Goal: Task Accomplishment & Management: Manage account settings

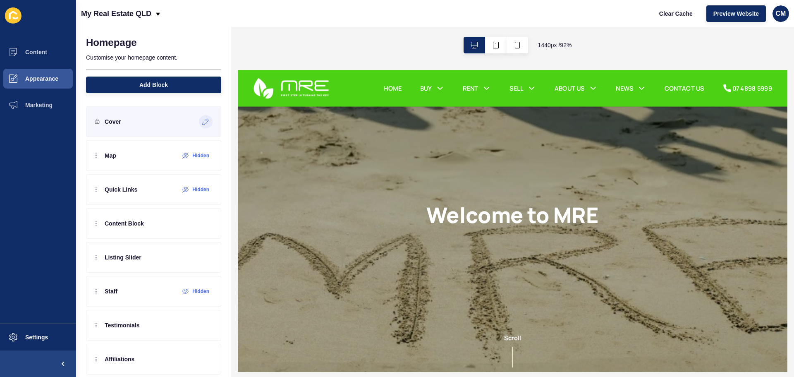
click at [203, 121] on icon at bounding box center [206, 122] width 6 height 6
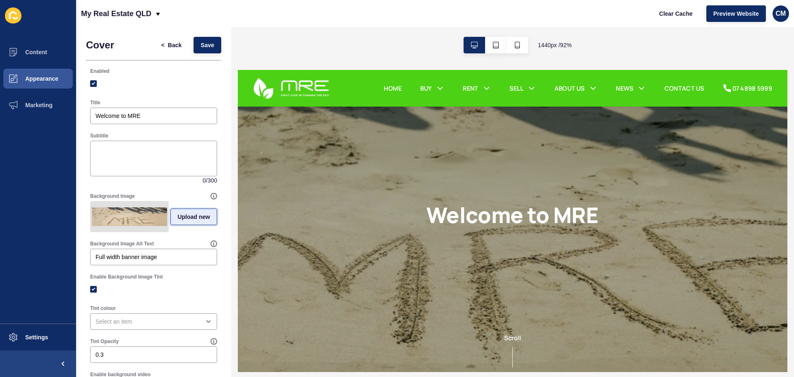
click at [178, 221] on span "Upload new" at bounding box center [193, 217] width 33 height 8
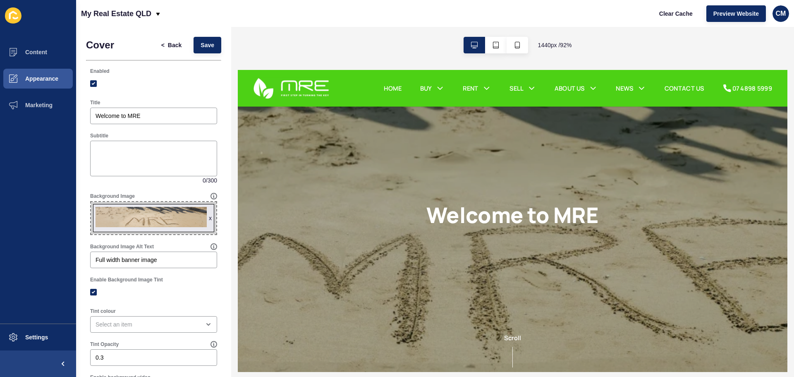
click at [200, 36] on div "< Back Save" at bounding box center [188, 45] width 72 height 22
click at [201, 44] on span "Save" at bounding box center [208, 45] width 14 height 8
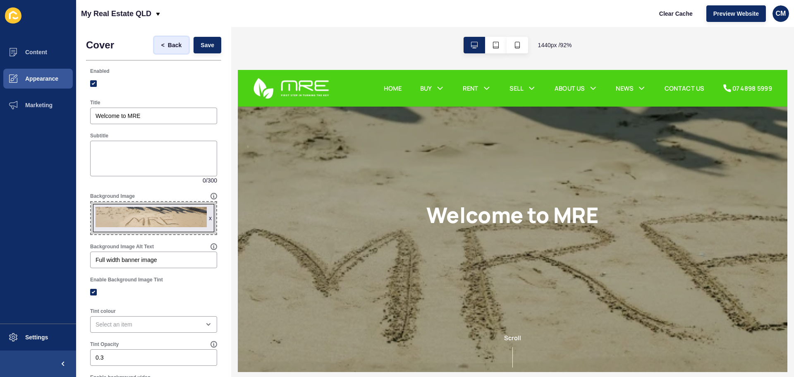
click at [168, 45] on span "Back" at bounding box center [175, 45] width 14 height 8
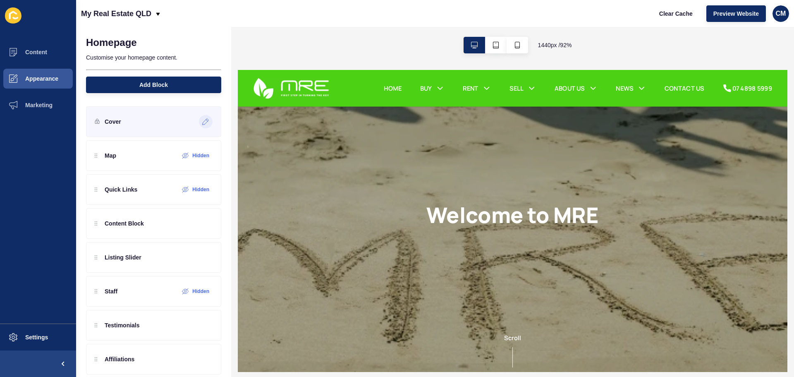
click at [203, 120] on icon at bounding box center [206, 122] width 6 height 6
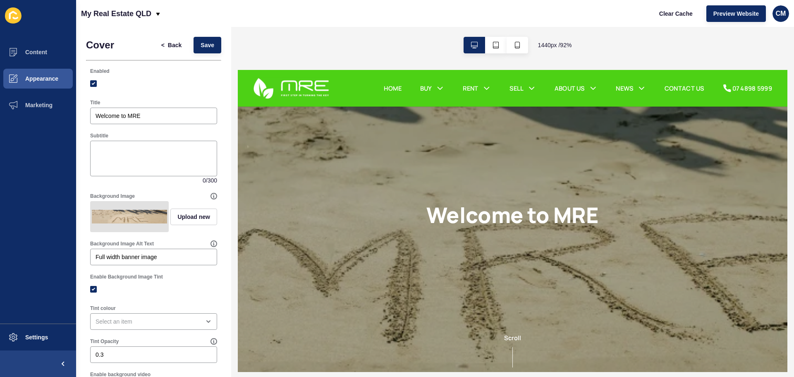
click at [124, 211] on img at bounding box center [129, 217] width 75 height 28
click at [180, 220] on span "Upload new" at bounding box center [193, 217] width 33 height 8
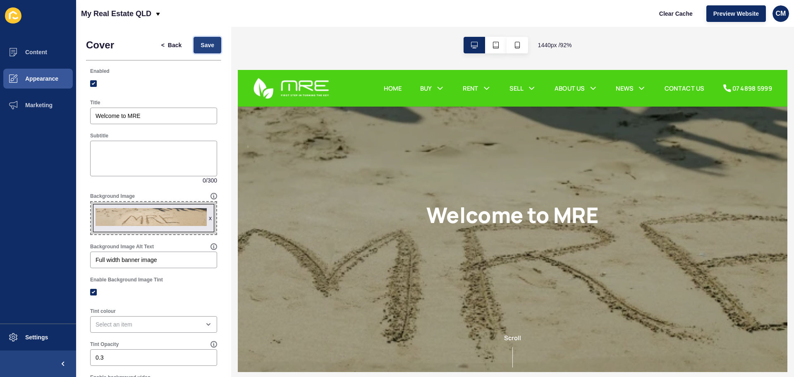
click at [204, 42] on span "Save" at bounding box center [208, 45] width 14 height 8
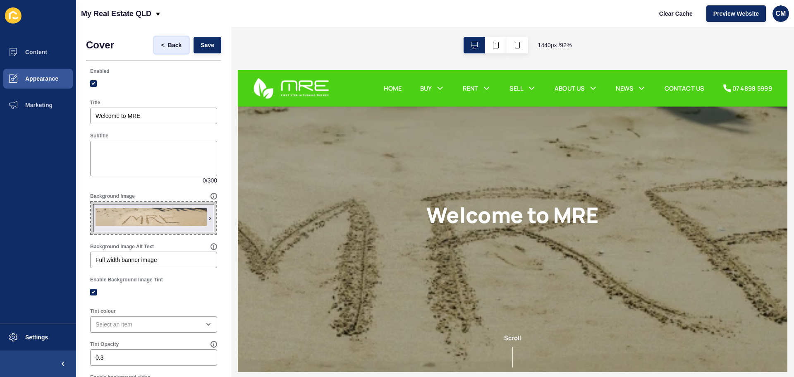
click at [173, 49] on span "Back" at bounding box center [175, 45] width 14 height 8
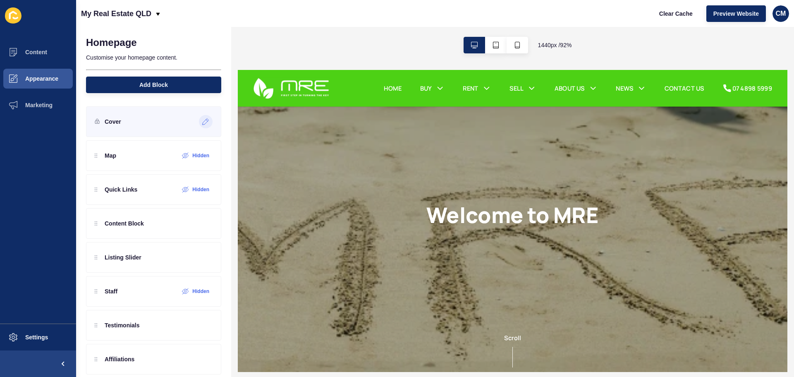
click at [203, 120] on icon at bounding box center [206, 122] width 6 height 6
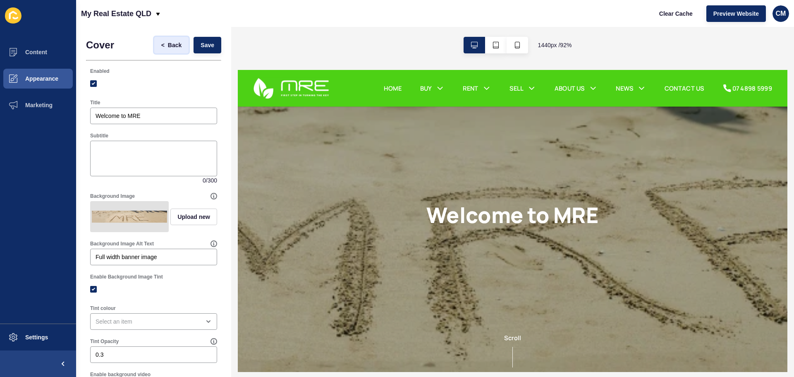
click at [169, 49] on button "< Back" at bounding box center [171, 45] width 35 height 17
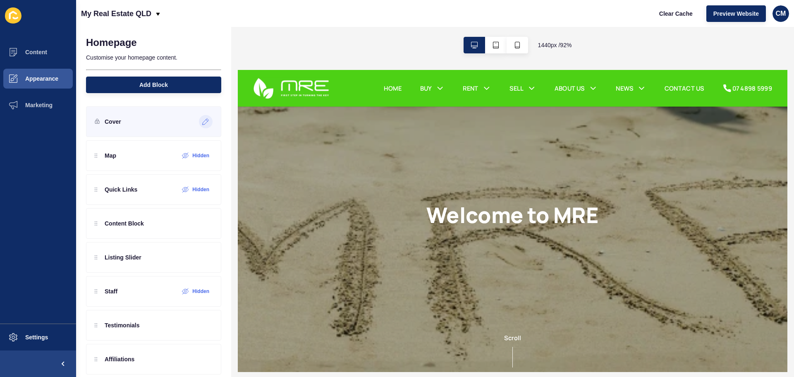
click at [202, 123] on icon at bounding box center [205, 121] width 7 height 7
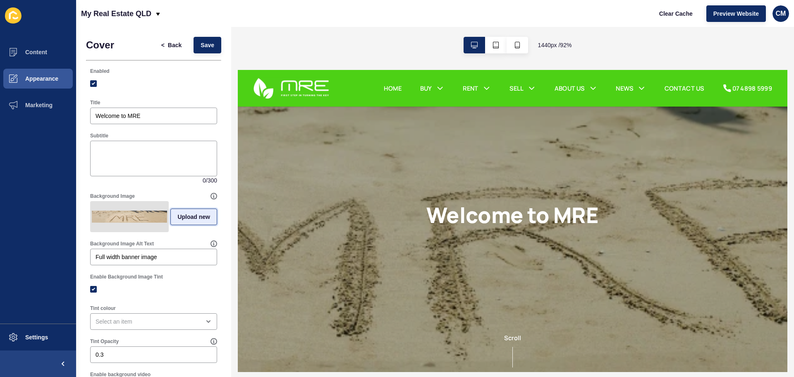
click at [173, 215] on button "Upload new" at bounding box center [193, 217] width 47 height 17
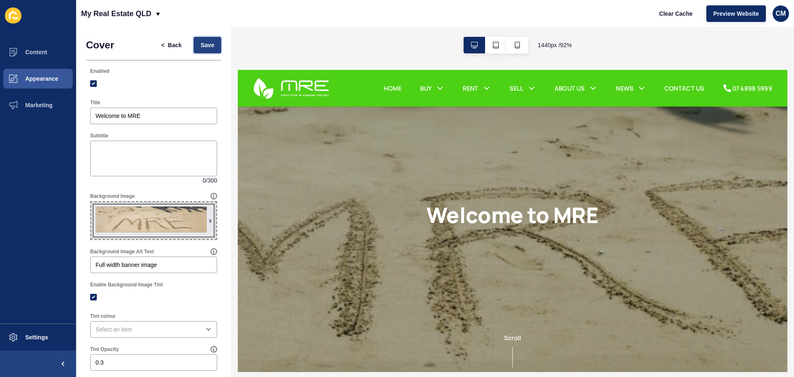
click at [204, 46] on span "Save" at bounding box center [208, 45] width 14 height 8
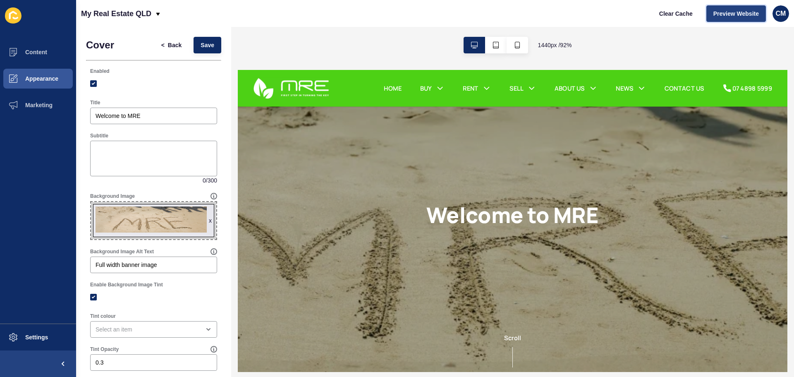
click at [749, 21] on button "Preview Website" at bounding box center [737, 13] width 60 height 17
drag, startPoint x: 163, startPoint y: 41, endPoint x: 183, endPoint y: 55, distance: 24.4
click at [168, 41] on span "Back" at bounding box center [175, 45] width 14 height 8
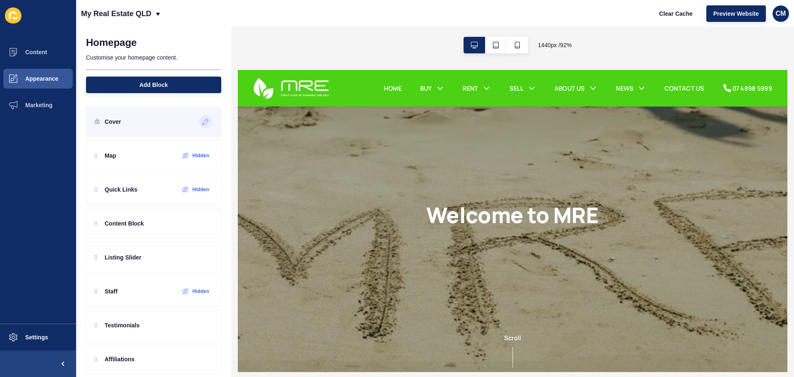
click at [206, 121] on icon at bounding box center [207, 121] width 2 height 2
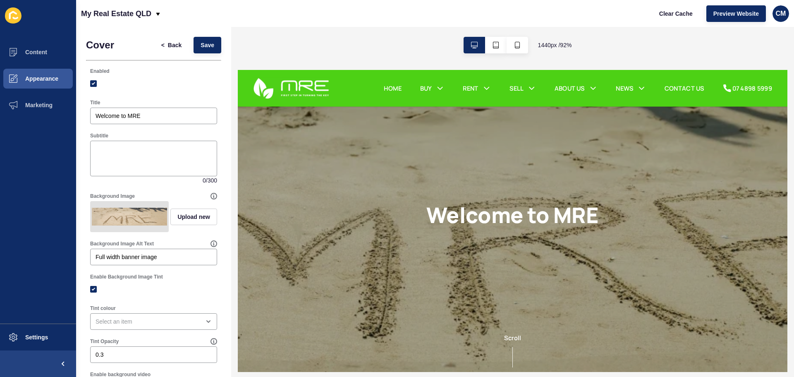
click at [96, 233] on div "Background Image Upload new" at bounding box center [153, 212] width 129 height 41
click at [92, 232] on div at bounding box center [129, 216] width 79 height 31
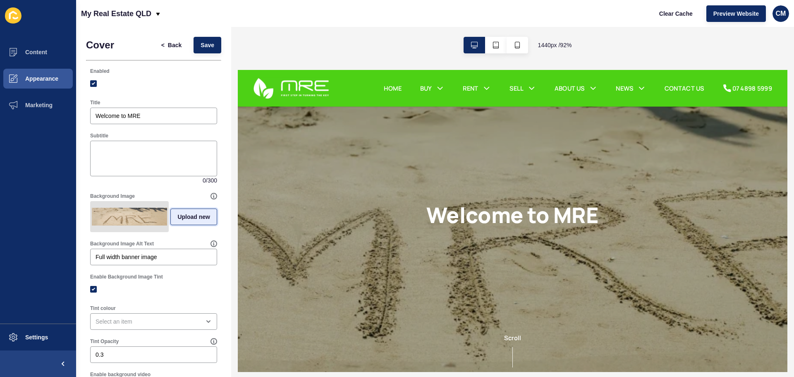
click at [181, 224] on button "Upload new" at bounding box center [193, 217] width 47 height 17
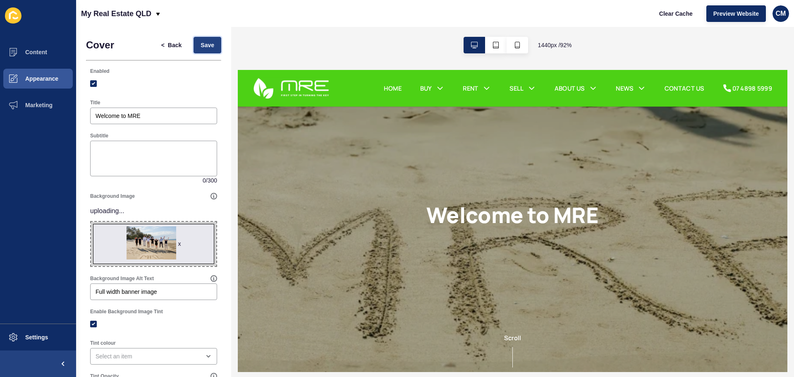
click at [201, 48] on span "Save" at bounding box center [208, 45] width 14 height 8
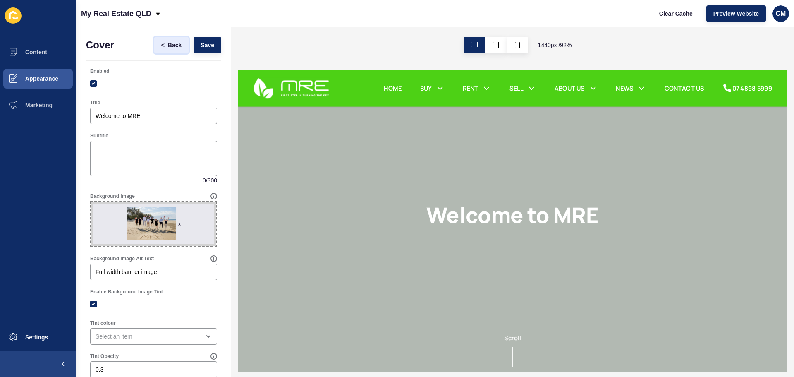
click at [172, 50] on button "< Back" at bounding box center [171, 45] width 35 height 17
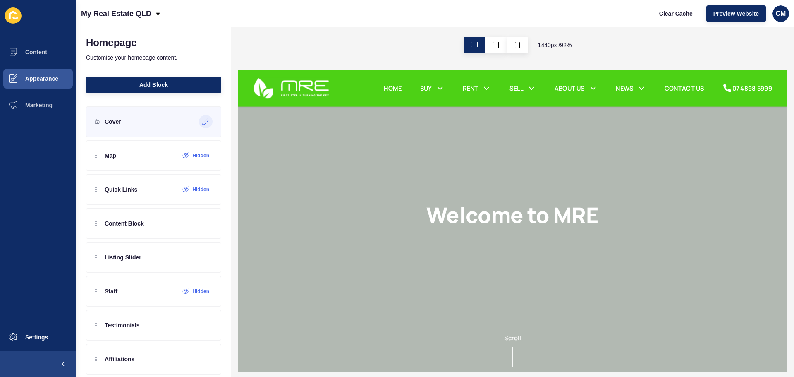
click at [199, 128] on div at bounding box center [206, 121] width 14 height 13
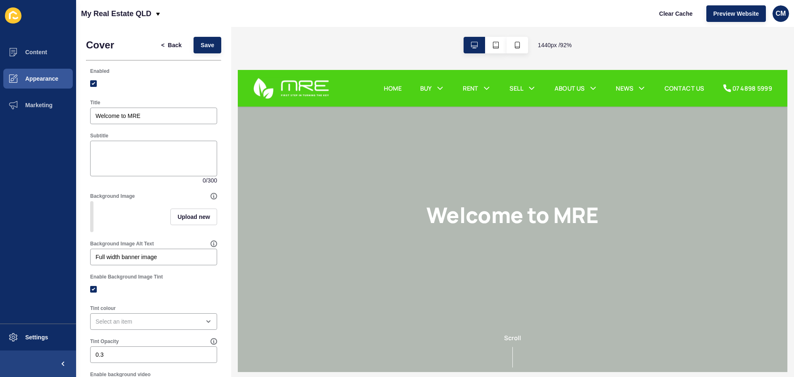
click at [91, 218] on div at bounding box center [91, 216] width 3 height 31
click at [93, 215] on div at bounding box center [91, 216] width 3 height 31
click at [91, 247] on label "Background Image Alt Text" at bounding box center [122, 243] width 64 height 7
click at [96, 253] on input "Full width banner image" at bounding box center [154, 257] width 116 height 8
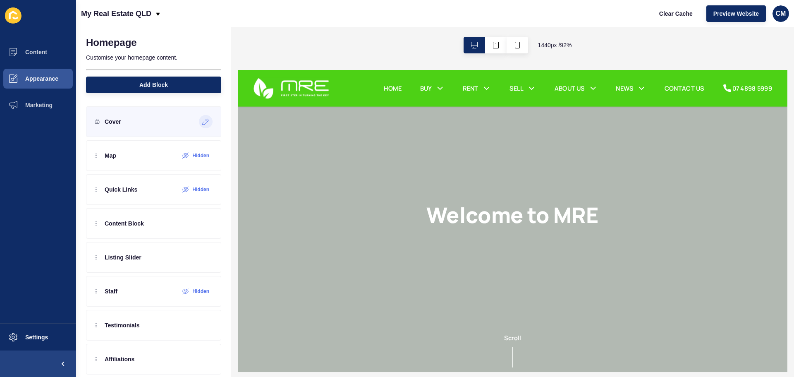
click at [202, 123] on icon at bounding box center [205, 121] width 7 height 7
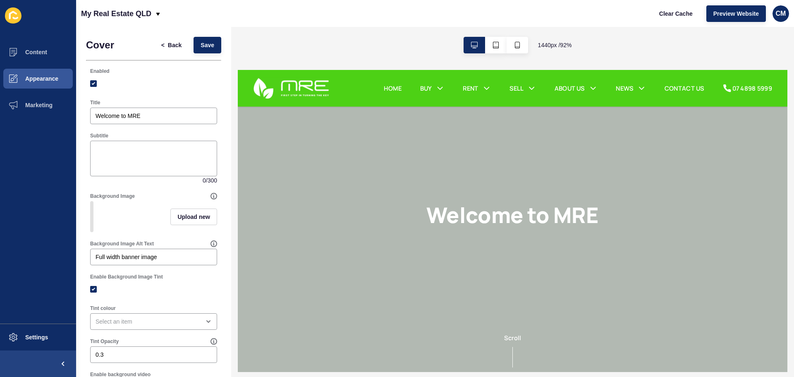
click at [185, 210] on div "Upload new" at bounding box center [193, 216] width 47 height 31
click at [213, 217] on div "Background Image Upload new" at bounding box center [153, 213] width 135 height 48
click at [206, 217] on button "Upload new" at bounding box center [193, 217] width 47 height 17
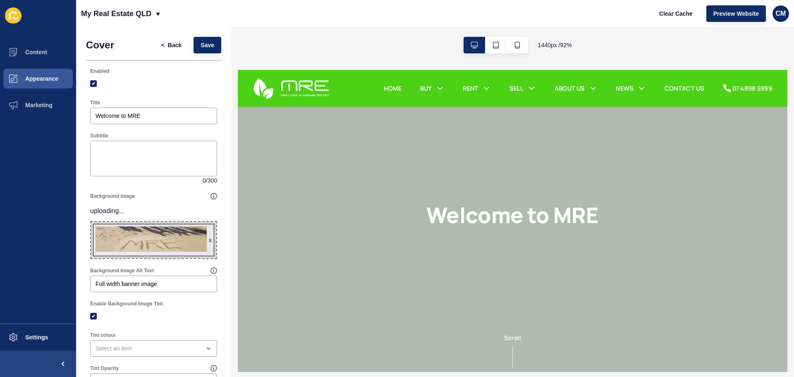
click at [179, 214] on p "uploading..." at bounding box center [153, 211] width 127 height 20
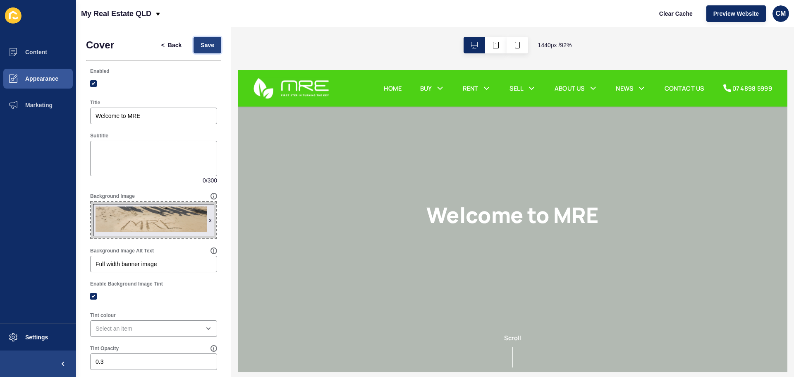
click at [204, 46] on span "Save" at bounding box center [208, 45] width 14 height 8
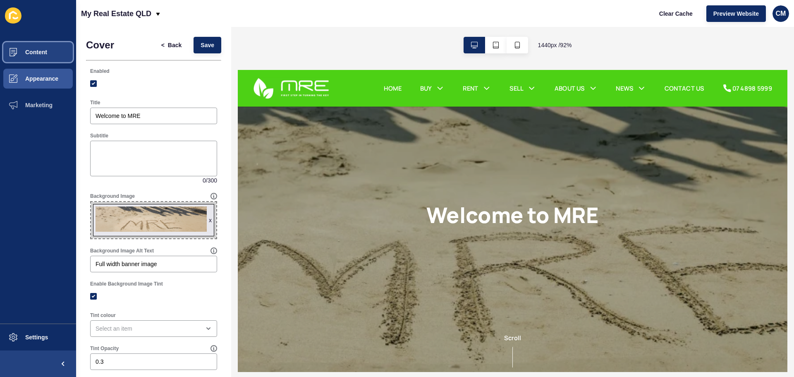
click at [21, 46] on span at bounding box center [13, 52] width 26 height 26
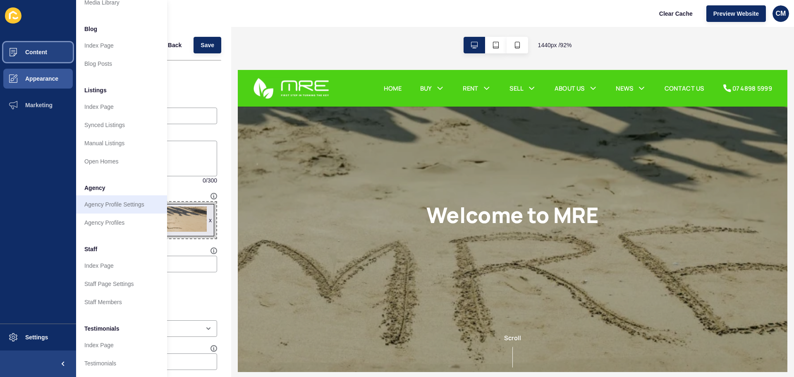
scroll to position [114, 0]
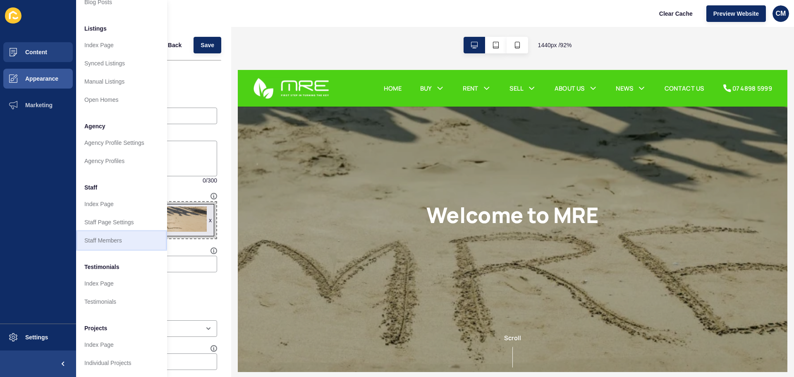
click at [125, 234] on link "Staff Members" at bounding box center [121, 240] width 91 height 18
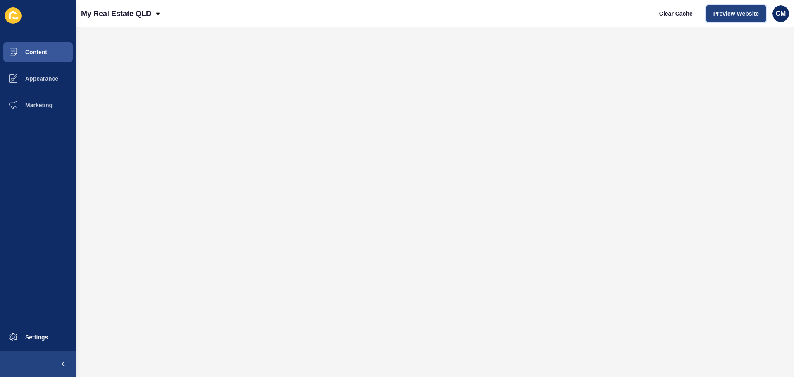
click at [755, 16] on span "Preview Website" at bounding box center [737, 14] width 46 height 8
